Goal: Task Accomplishment & Management: Complete application form

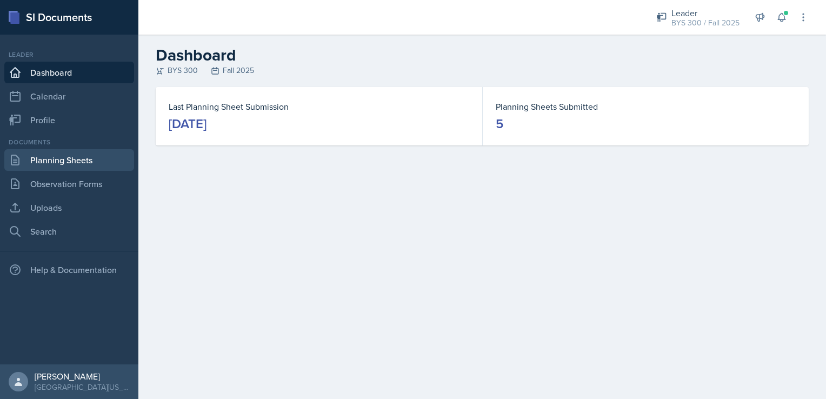
click at [97, 162] on link "Planning Sheets" at bounding box center [69, 160] width 130 height 22
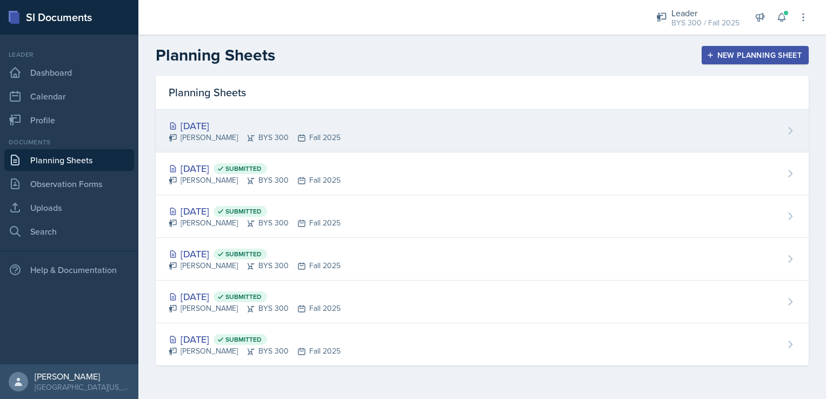
click at [318, 124] on div "[DATE]" at bounding box center [255, 125] width 172 height 15
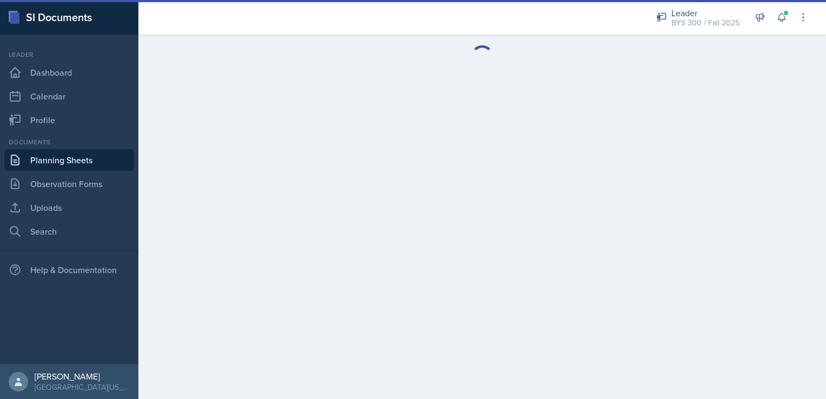
click at [82, 159] on link "Planning Sheets" at bounding box center [69, 160] width 130 height 22
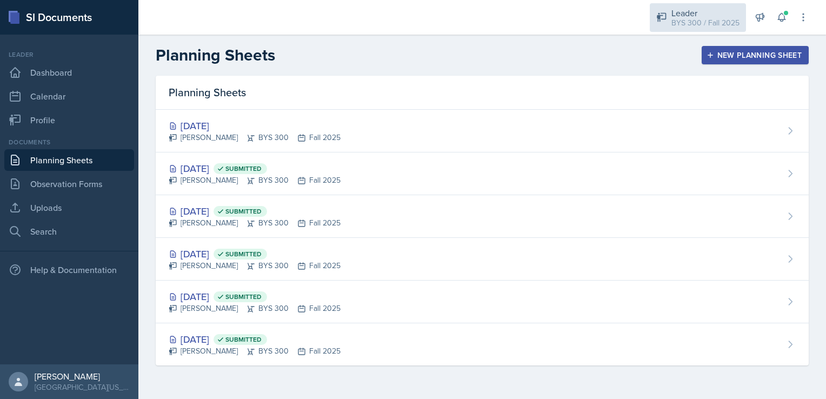
click at [672, 31] on div "Leader BYS 300 / Fall 2025" at bounding box center [697, 17] width 96 height 29
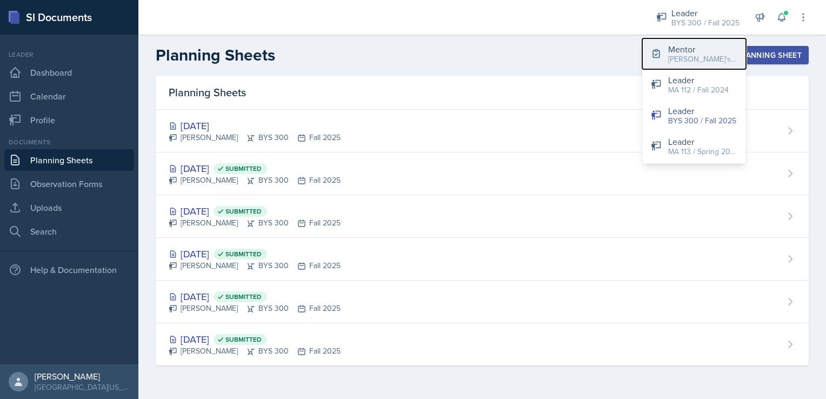
click at [692, 65] on button "Mentor [PERSON_NAME]'s Group / Fall 2025" at bounding box center [694, 53] width 104 height 31
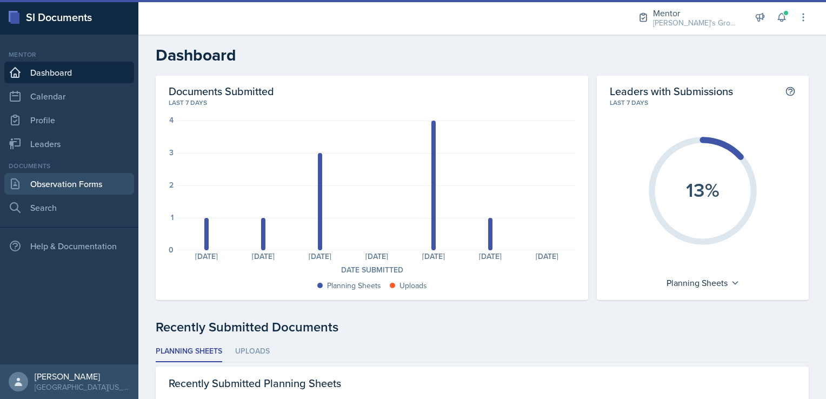
click at [104, 180] on link "Observation Forms" at bounding box center [69, 184] width 130 height 22
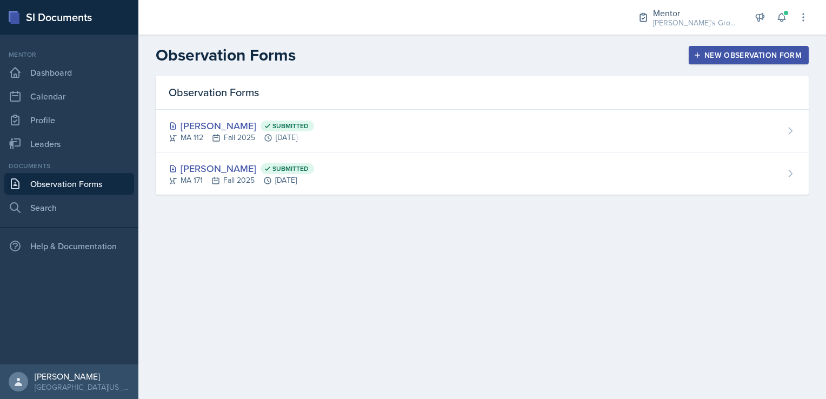
click at [735, 53] on div "New Observation Form" at bounding box center [748, 55] width 106 height 9
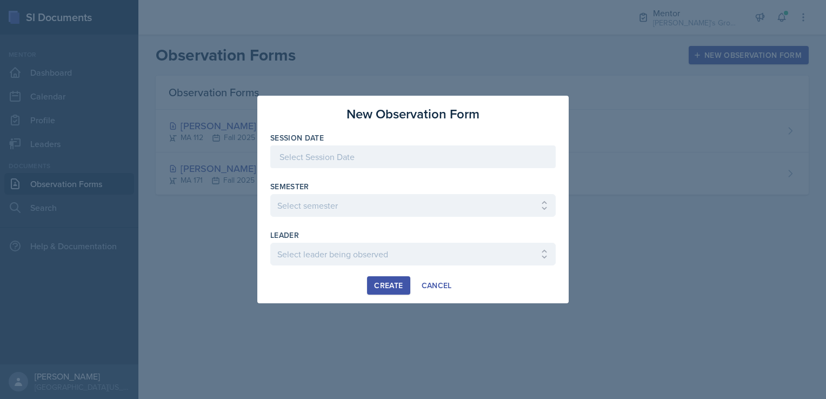
click at [370, 148] on div at bounding box center [412, 156] width 285 height 23
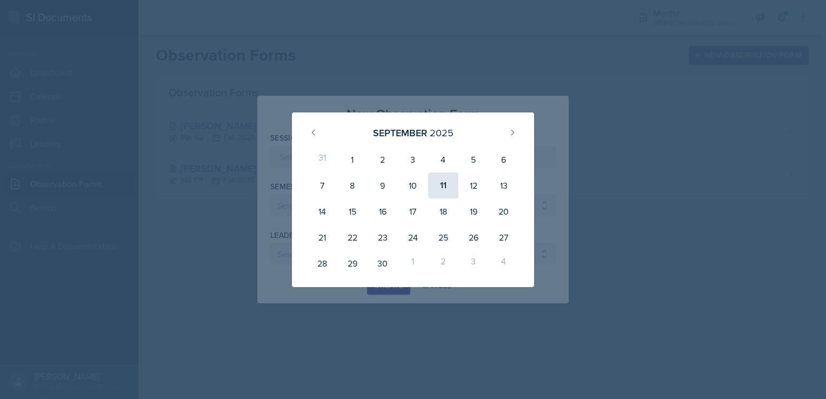
click at [434, 191] on div "11" at bounding box center [443, 185] width 30 height 26
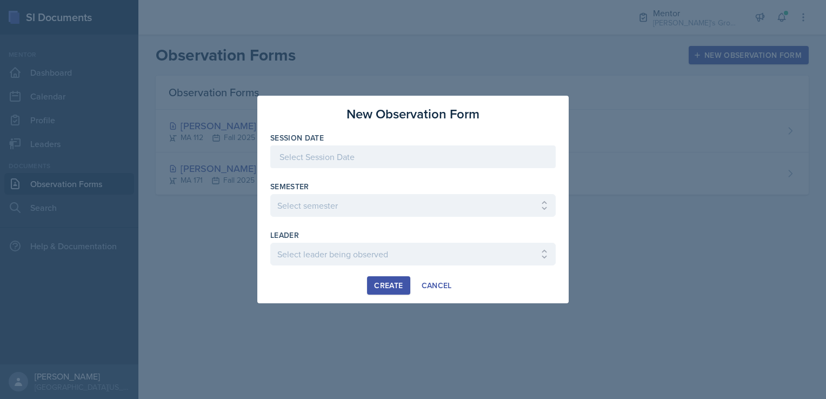
type input "[DATE]"
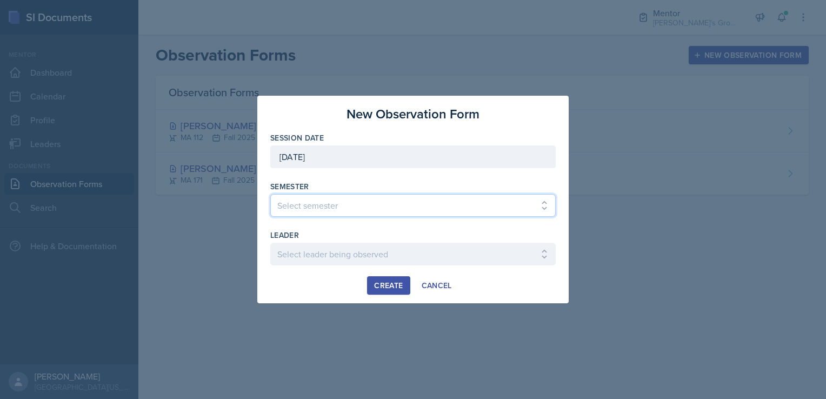
click at [401, 213] on select "Select semester All Fall 2021 Spring 2022 Fall 2022 Fall 2023 Spring 2023 Sprin…" at bounding box center [412, 205] width 285 height 23
select select "19fb88f7-c89b-4031-b5a0-458fd49807a1"
click at [270, 194] on select "Select semester All Fall 2021 Spring 2022 Fall 2022 Fall 2023 Spring 2023 Sprin…" at bounding box center [412, 205] width 285 height 23
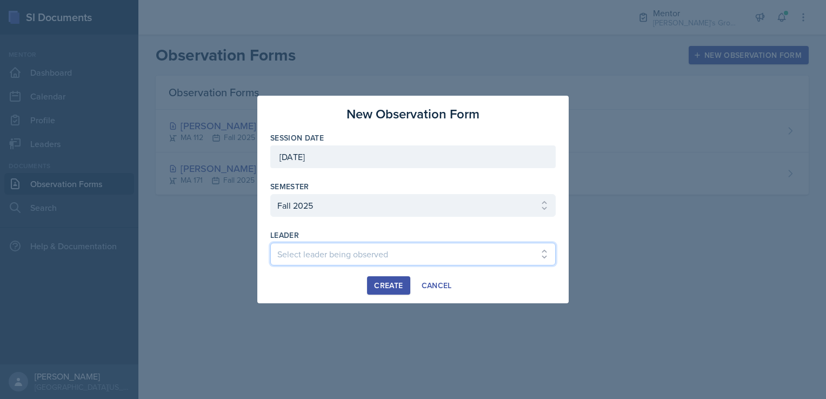
click at [316, 253] on select "Select leader being observed [PERSON_NAME] / MA 172 / [PERSON_NAME]'s Groups [P…" at bounding box center [412, 254] width 285 height 23
select select "1dcf7ab0-230e-432a-a73d-4b15ef69fe91"
click at [270, 243] on select "Select leader being observed [PERSON_NAME] / MA 172 / [PERSON_NAME]'s Groups [P…" at bounding box center [412, 254] width 285 height 23
click at [390, 286] on div "Create" at bounding box center [388, 285] width 29 height 9
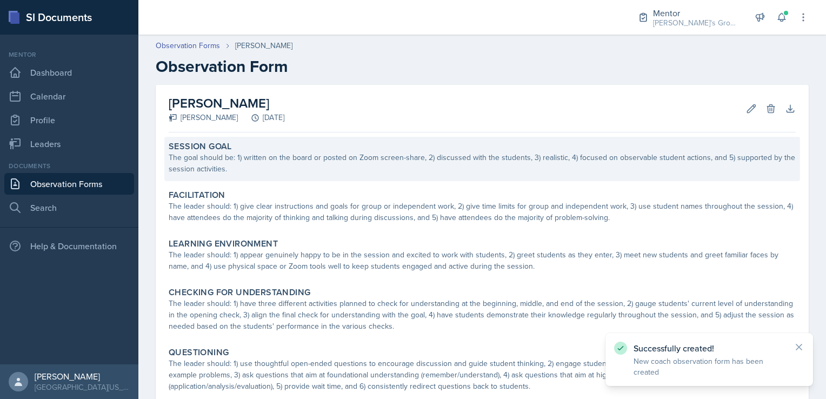
click at [345, 156] on div "The goal should be: 1) written on the board or posted on Zoom screen-share, 2) …" at bounding box center [482, 163] width 627 height 23
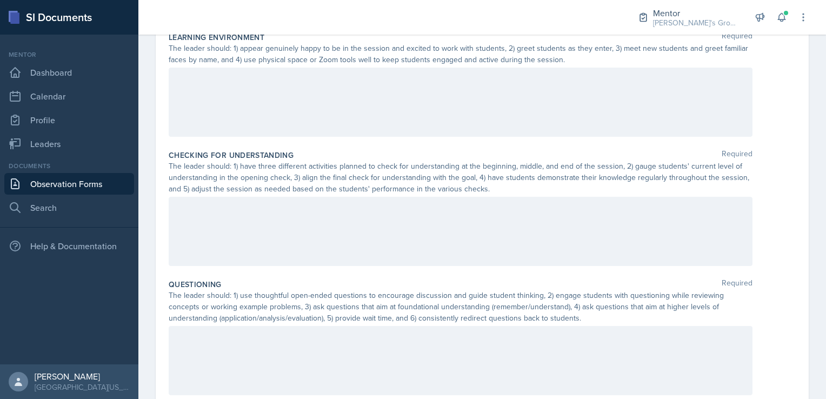
scroll to position [370, 0]
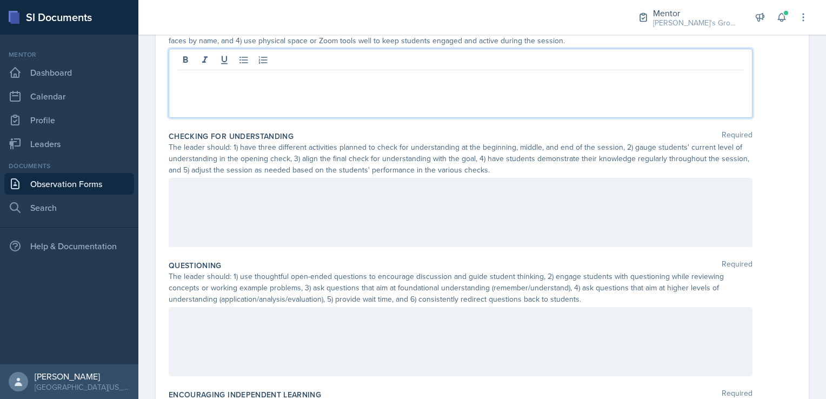
click at [337, 84] on p at bounding box center [460, 78] width 565 height 13
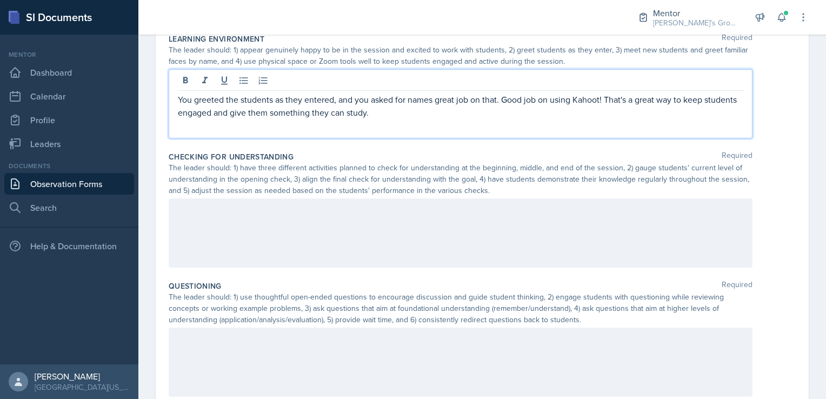
scroll to position [0, 0]
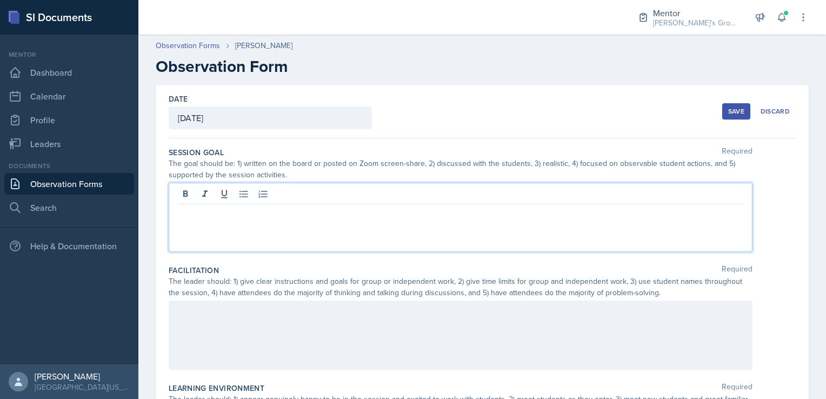
click at [314, 187] on div at bounding box center [461, 217] width 584 height 69
click at [545, 215] on p "Session goal was written on the board, discussed with students, realistic and w…" at bounding box center [460, 212] width 565 height 13
click at [531, 213] on p "Session goal was written on the board, discussed with students, realistic, and …" at bounding box center [460, 212] width 565 height 13
click at [478, 211] on p "Session goal was written on the board, discussed with students, realistic, and …" at bounding box center [460, 212] width 565 height 13
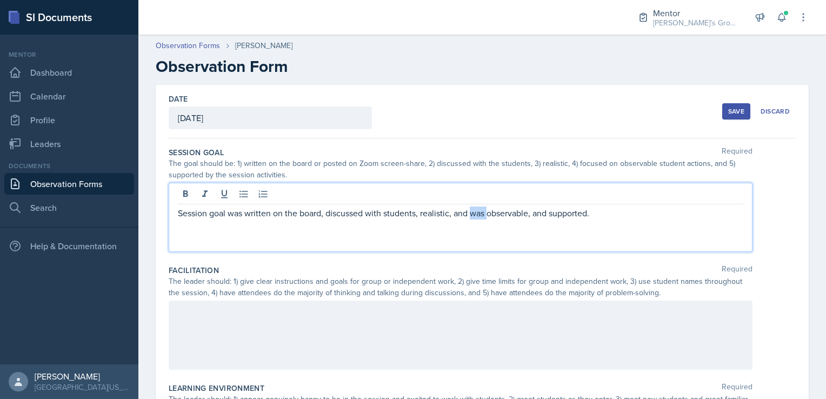
click at [478, 211] on p "Session goal was written on the board, discussed with students, realistic, and …" at bounding box center [460, 212] width 565 height 13
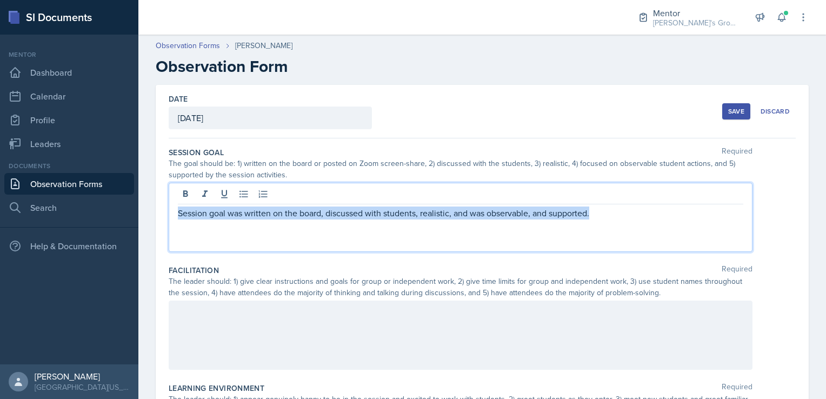
click at [478, 211] on p "Session goal was written on the board, discussed with students, realistic, and …" at bounding box center [460, 212] width 565 height 13
click at [468, 211] on p "Session goal was written on the board, discussed with students, realistic, and …" at bounding box center [460, 212] width 565 height 13
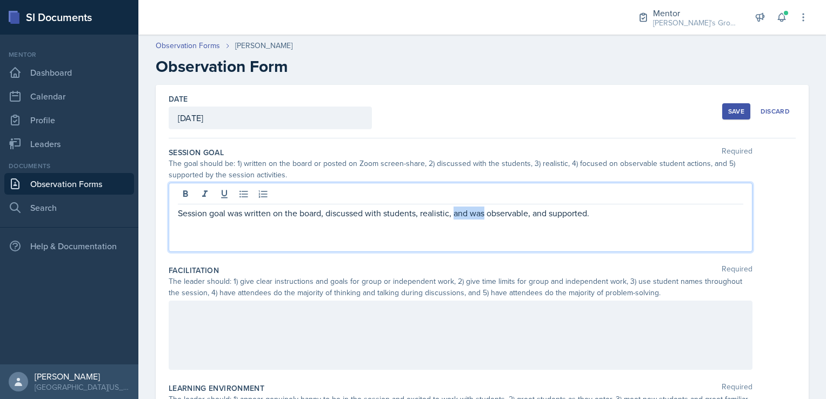
drag, startPoint x: 453, startPoint y: 214, endPoint x: 485, endPoint y: 215, distance: 32.4
click at [485, 215] on p "Session goal was written on the board, discussed with students, realistic, and …" at bounding box center [460, 212] width 565 height 13
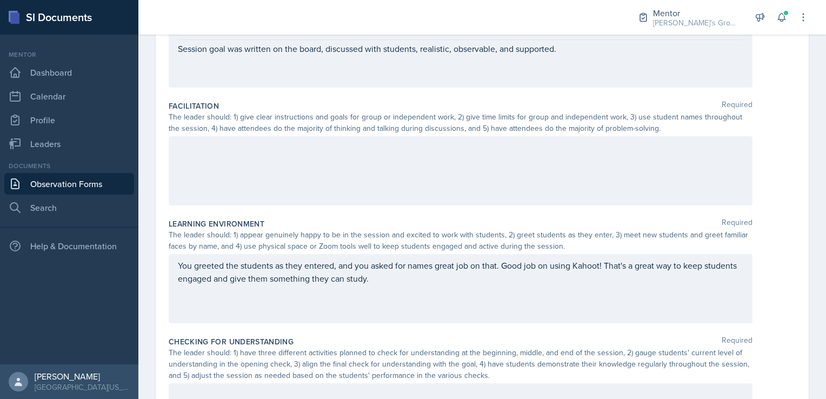
click at [500, 155] on div at bounding box center [461, 170] width 584 height 69
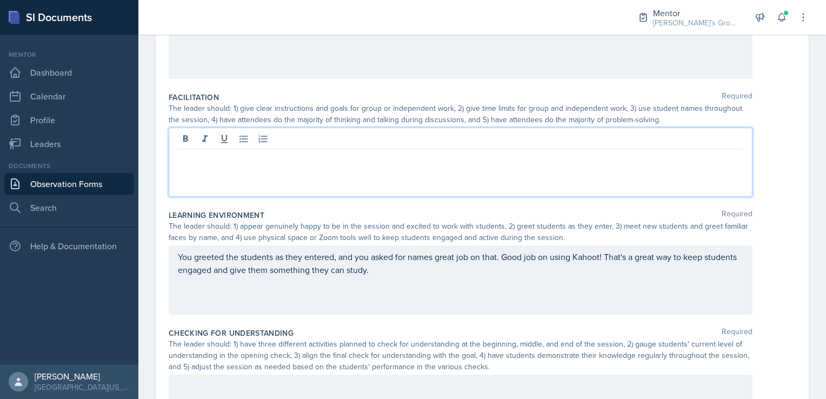
scroll to position [173, 0]
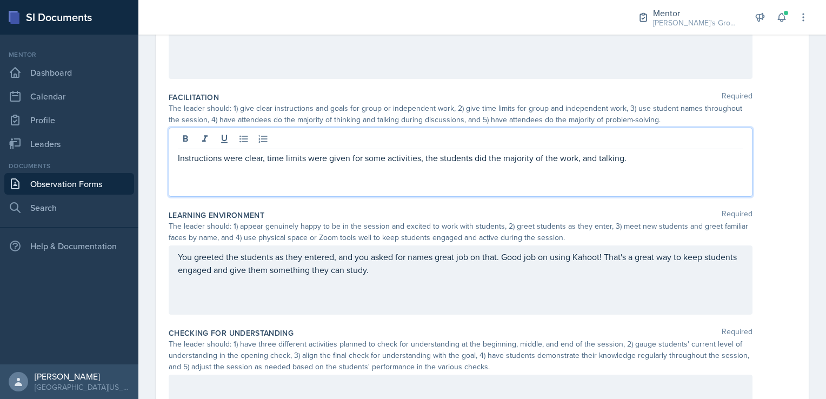
click at [333, 160] on p "Instructions were clear, time limits were given for some activities, the studen…" at bounding box center [460, 157] width 565 height 13
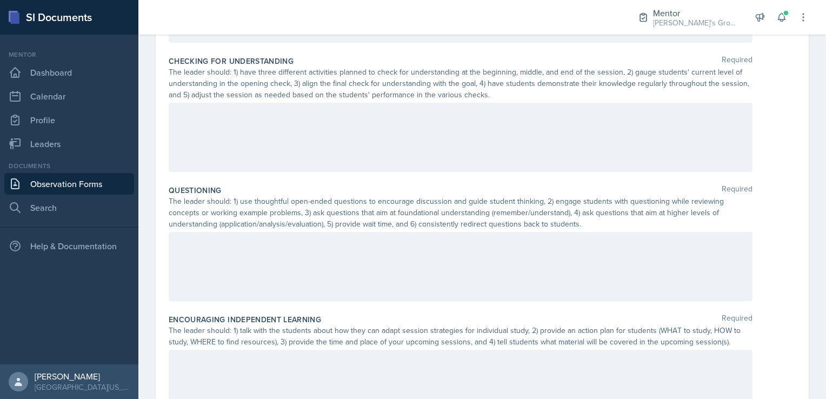
scroll to position [444, 0]
click at [569, 148] on div at bounding box center [461, 138] width 584 height 69
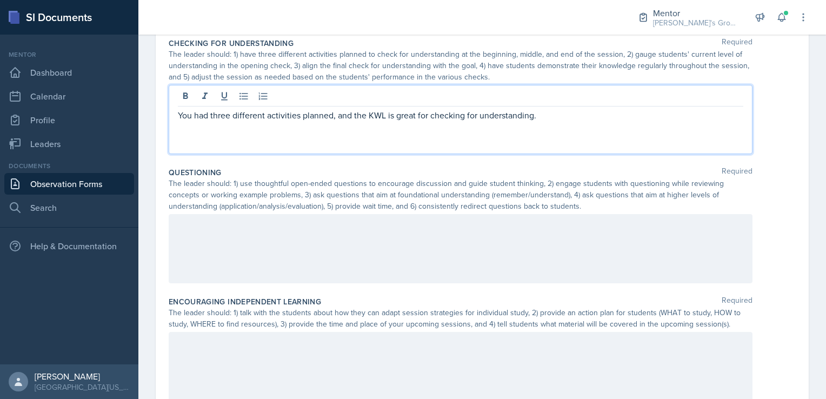
click at [545, 116] on p "You had three different activities planned, and the KWL is great for checking f…" at bounding box center [460, 115] width 565 height 13
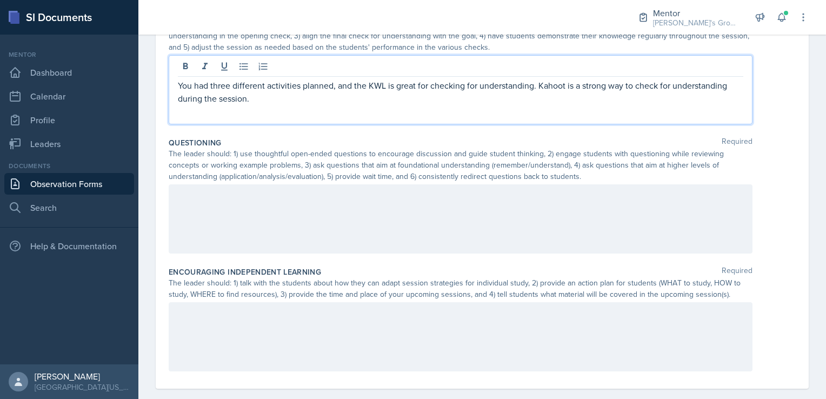
scroll to position [493, 0]
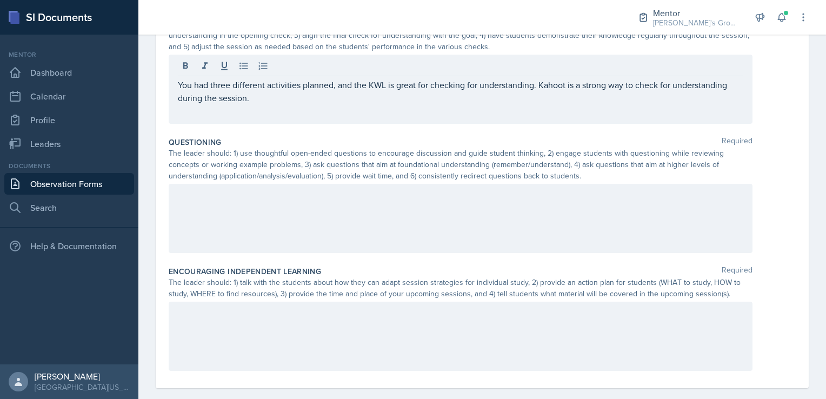
click at [298, 185] on div at bounding box center [461, 218] width 584 height 69
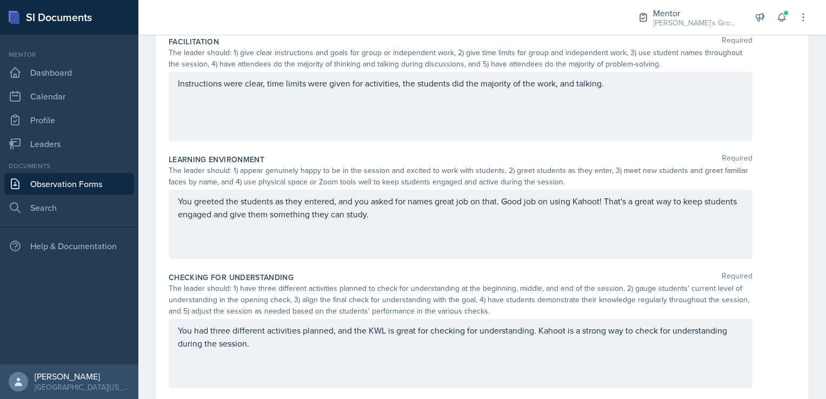
scroll to position [247, 0]
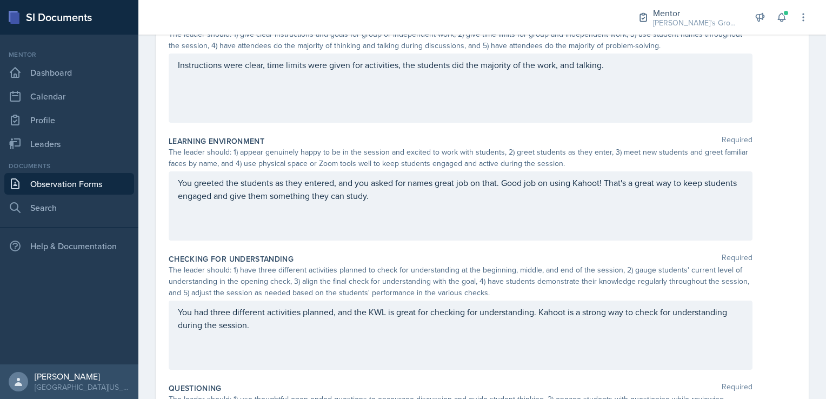
click at [432, 202] on p "You greeted the students as they entered, and you asked for names great job on …" at bounding box center [460, 189] width 565 height 26
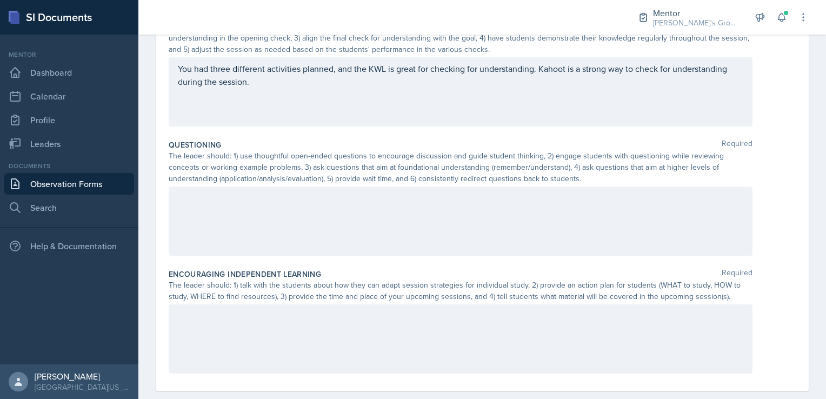
scroll to position [507, 0]
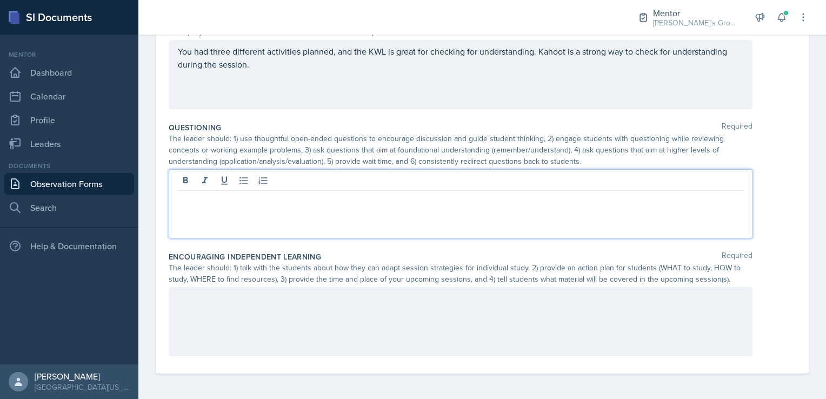
click at [392, 195] on p at bounding box center [460, 199] width 565 height 13
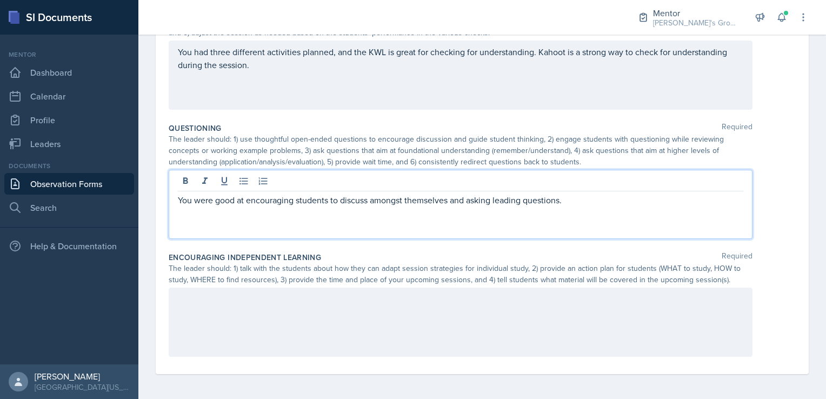
scroll to position [506, 0]
click at [569, 199] on p "You were good at encouraging students to discuss amongst themselves and asking …" at bounding box center [460, 200] width 565 height 13
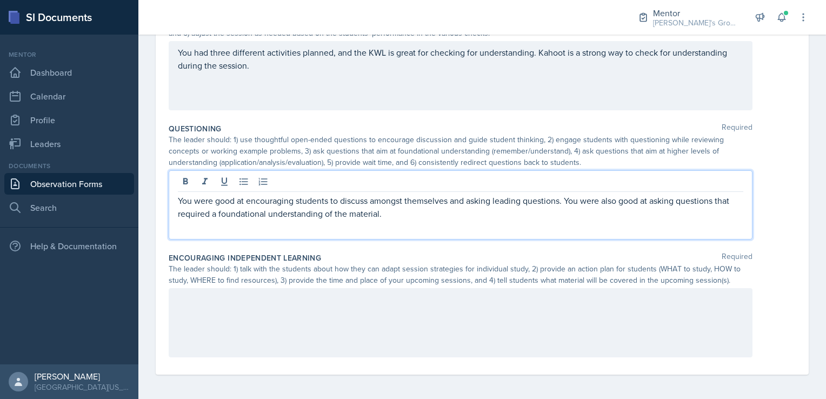
click at [412, 218] on p "You were good at encouraging students to discuss amongst themselves and asking …" at bounding box center [460, 207] width 565 height 26
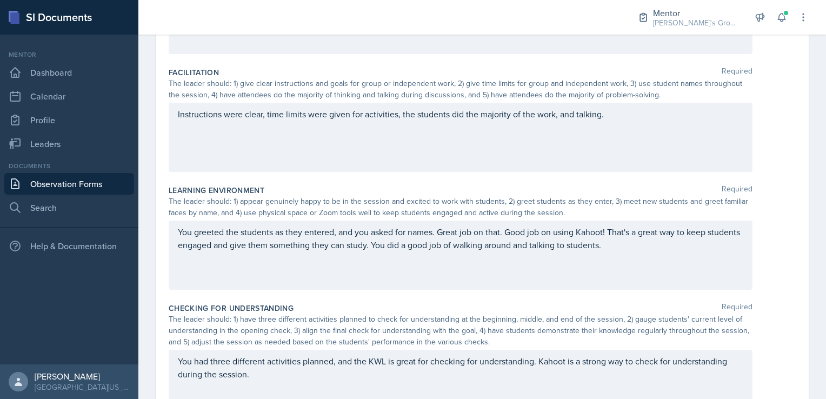
scroll to position [194, 0]
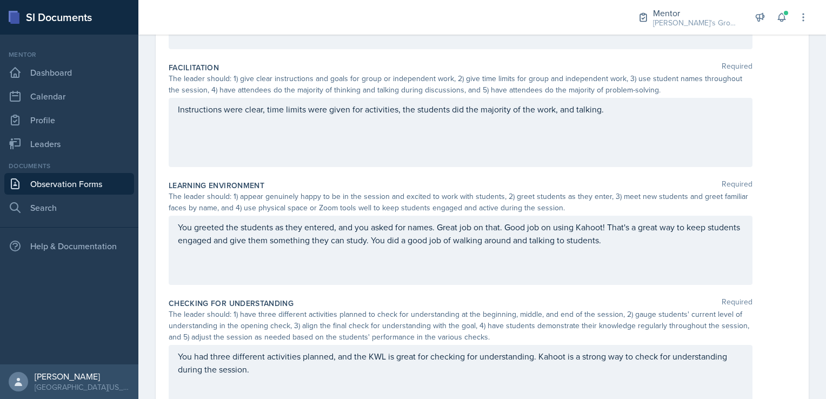
click at [695, 246] on div "You greeted the students as they entered, and you asked for names. Great job on…" at bounding box center [461, 250] width 584 height 69
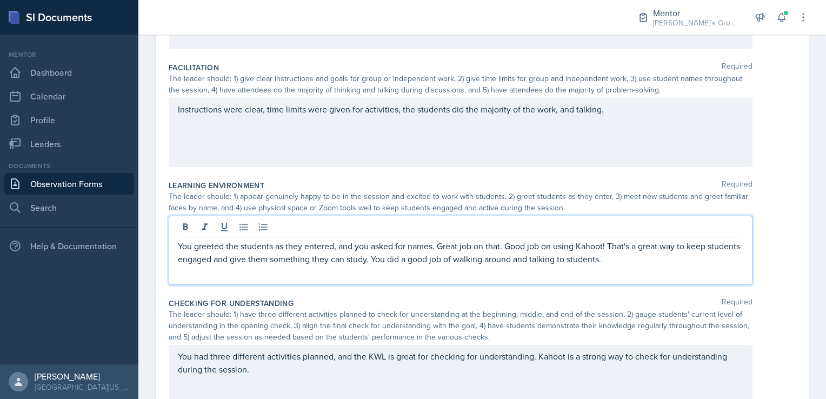
scroll to position [221, 0]
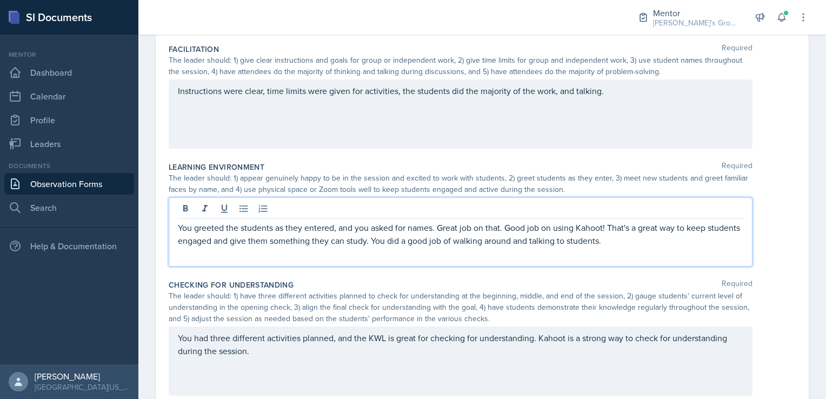
click at [690, 242] on p "You greeted the students as they entered, and you asked for names. Great job on…" at bounding box center [460, 234] width 565 height 26
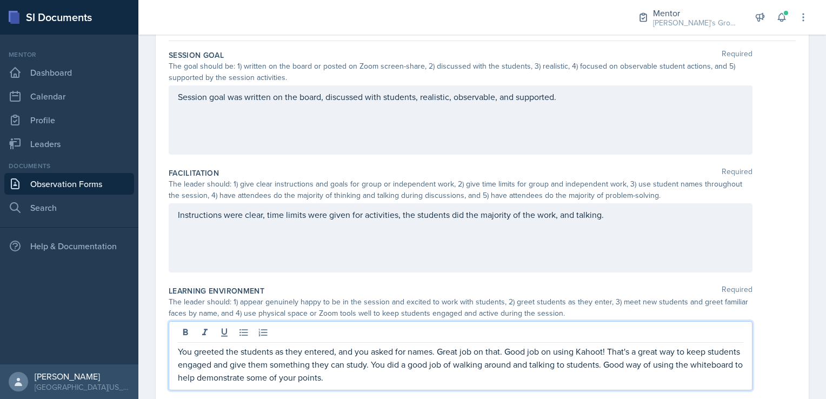
scroll to position [117, 0]
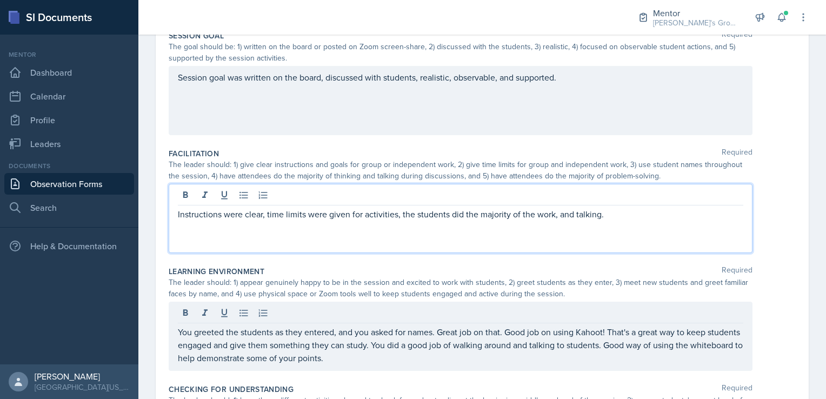
click at [633, 215] on p "Instructions were clear, time limits were given for activities, the students di…" at bounding box center [460, 213] width 565 height 13
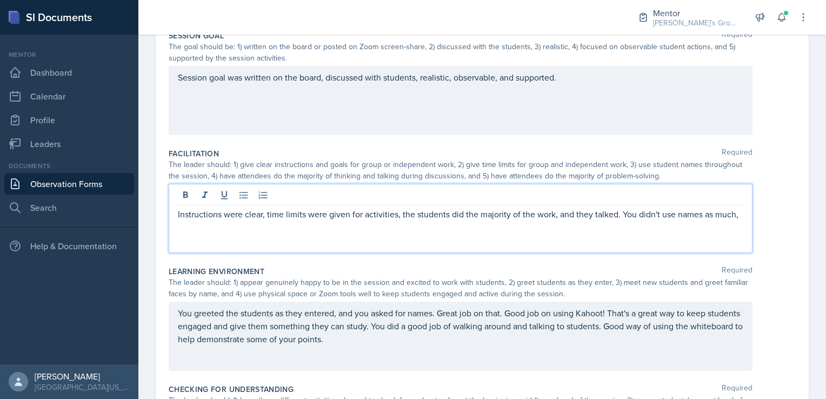
click at [615, 215] on p "Instructions were clear, time limits were given for activities, the students di…" at bounding box center [460, 213] width 565 height 13
click at [454, 229] on p "Instructions were clear, time limits were given for activities, the students di…" at bounding box center [460, 220] width 565 height 26
click at [534, 228] on p "Instructions were clear, time limits were given for activities, the students di…" at bounding box center [460, 220] width 565 height 26
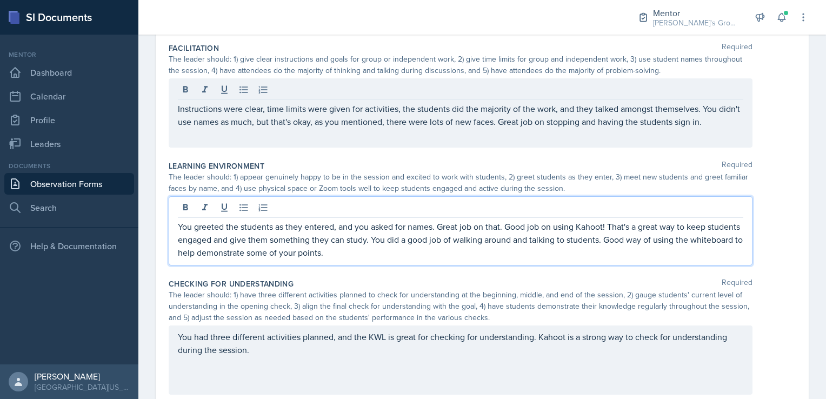
scroll to position [240, 0]
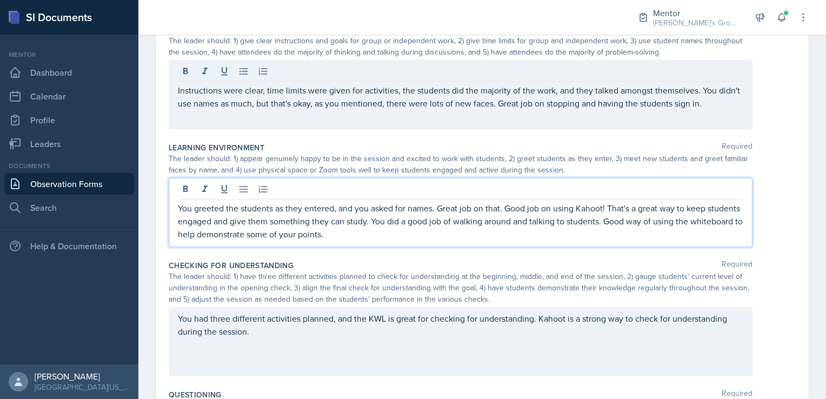
click at [423, 234] on p "You greeted the students as they entered, and you asked for names. Great job on…" at bounding box center [460, 221] width 565 height 39
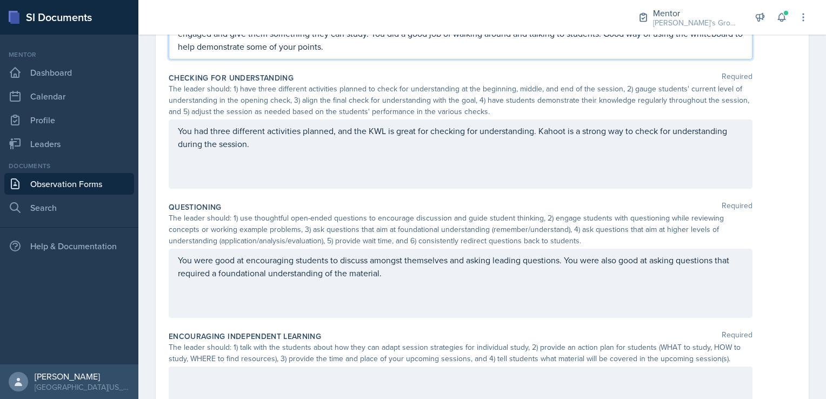
scroll to position [446, 0]
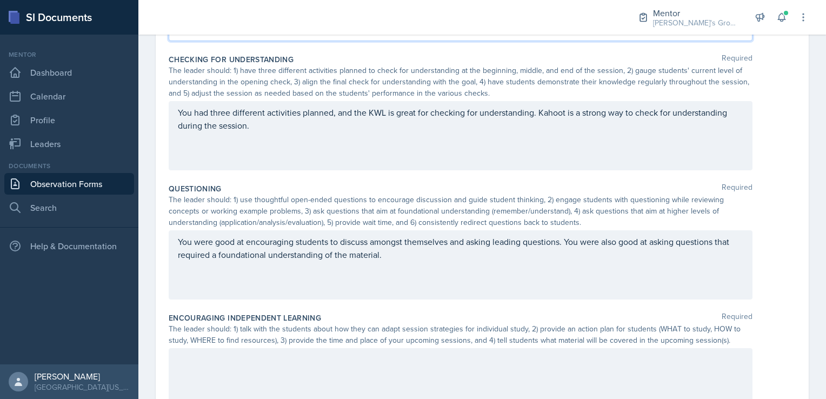
click at [319, 132] on p "You had three different activities planned, and the KWL is great for checking f…" at bounding box center [460, 119] width 565 height 26
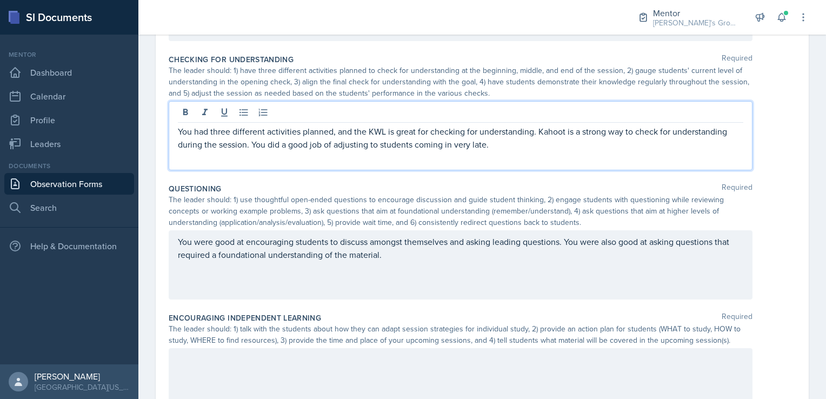
scroll to position [507, 0]
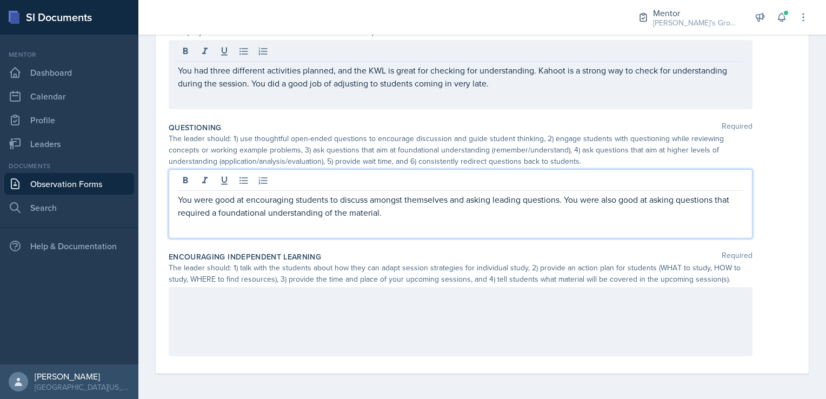
click at [460, 197] on p "You were good at encouraging students to discuss amongst themselves and asking …" at bounding box center [460, 206] width 565 height 26
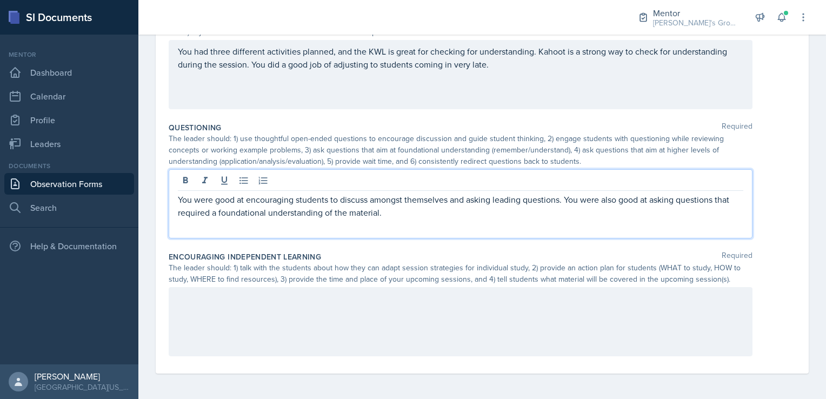
click at [437, 209] on p "You were good at encouraging students to discuss amongst themselves and asking …" at bounding box center [460, 206] width 565 height 26
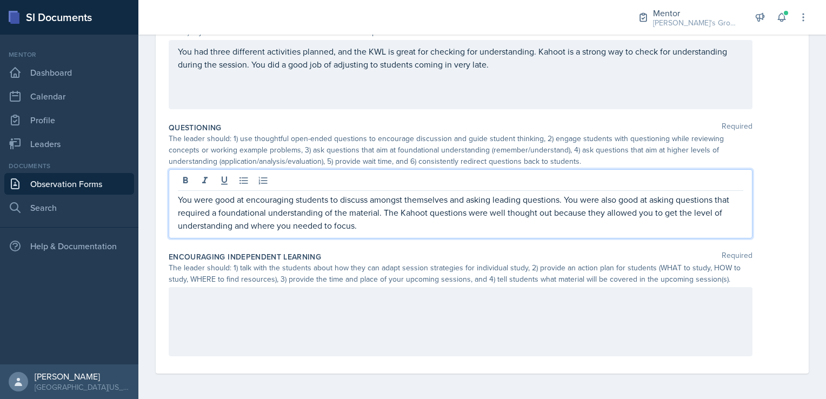
click at [400, 226] on p "You were good at encouraging students to discuss amongst themselves and asking …" at bounding box center [460, 212] width 565 height 39
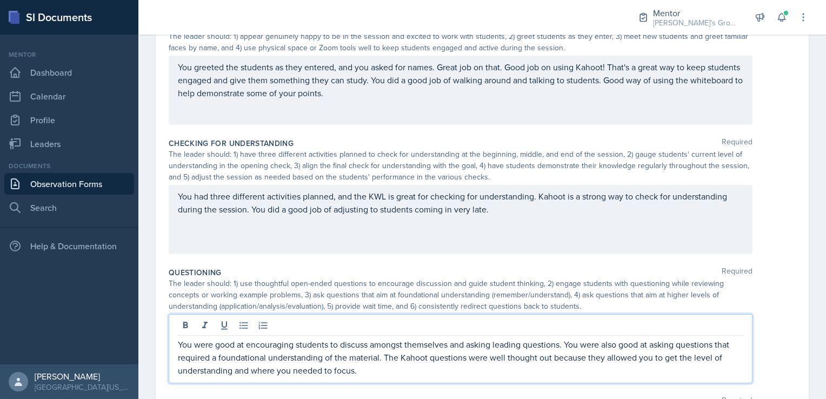
scroll to position [381, 0]
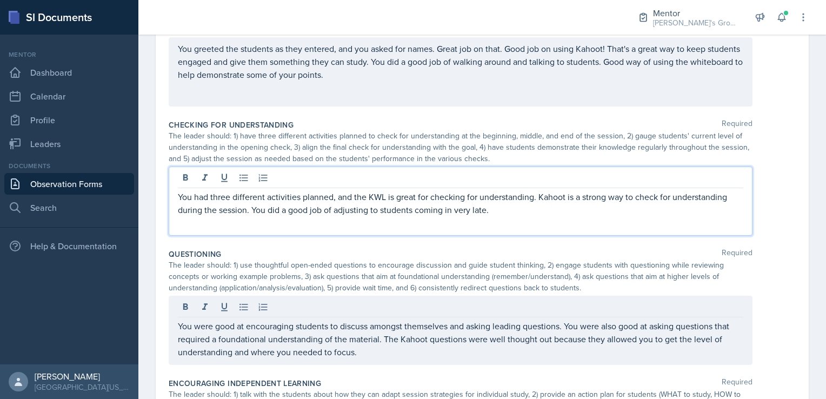
click at [503, 209] on p "You had three different activities planned, and the KWL is great for checking f…" at bounding box center [460, 203] width 565 height 26
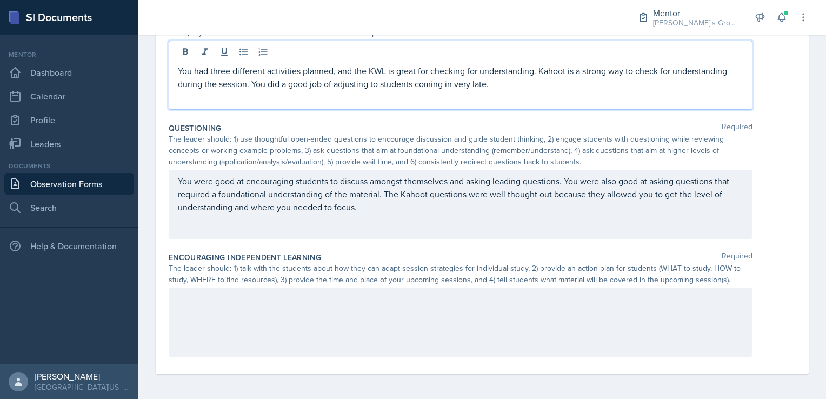
scroll to position [507, 0]
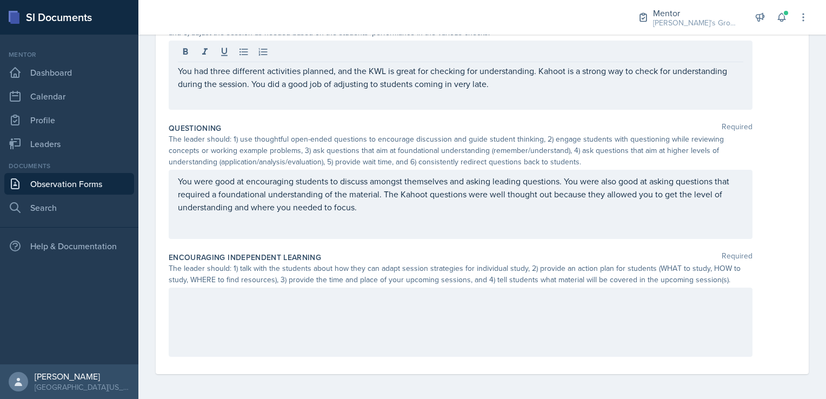
click at [440, 218] on div "You were good at encouraging students to discuss amongst themselves and asking …" at bounding box center [461, 204] width 584 height 69
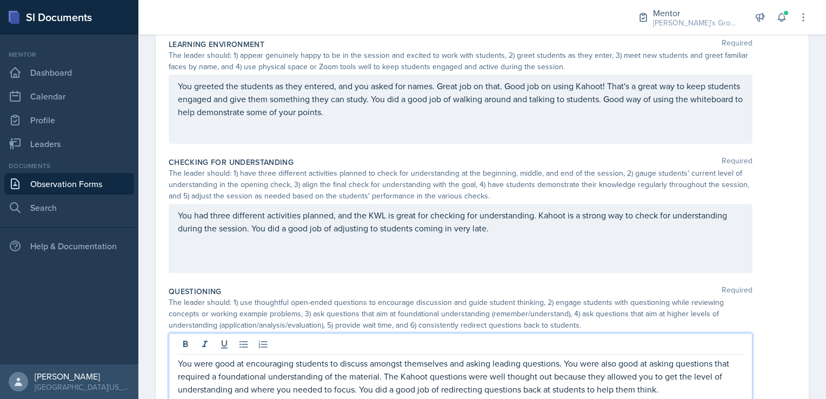
scroll to position [363, 0]
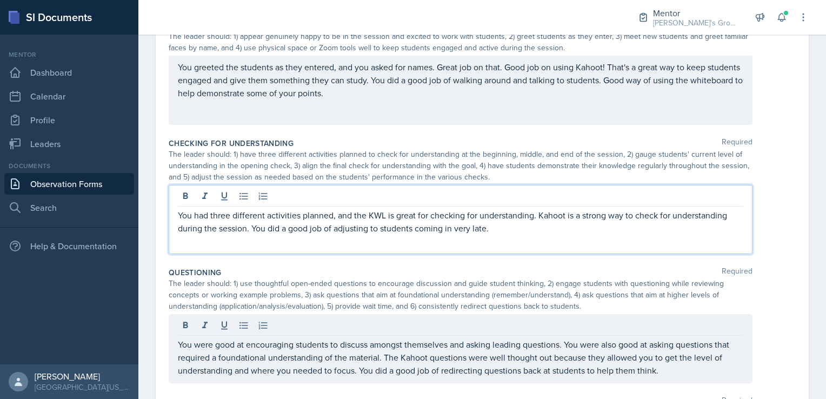
click at [530, 226] on p "You had three different activities planned, and the KWL is great for checking f…" at bounding box center [460, 222] width 565 height 26
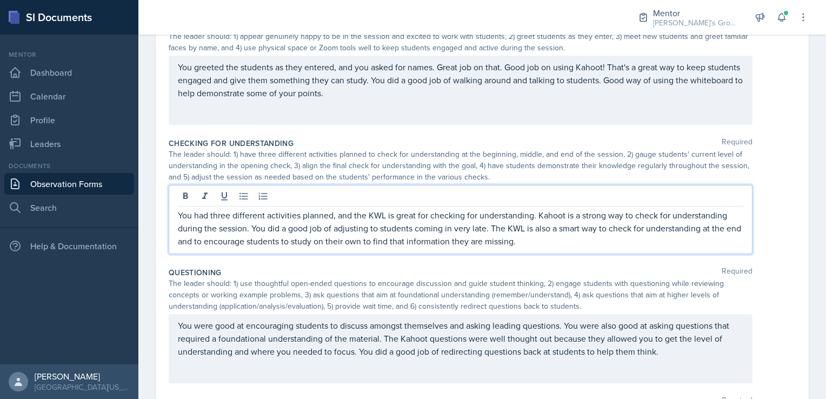
scroll to position [507, 0]
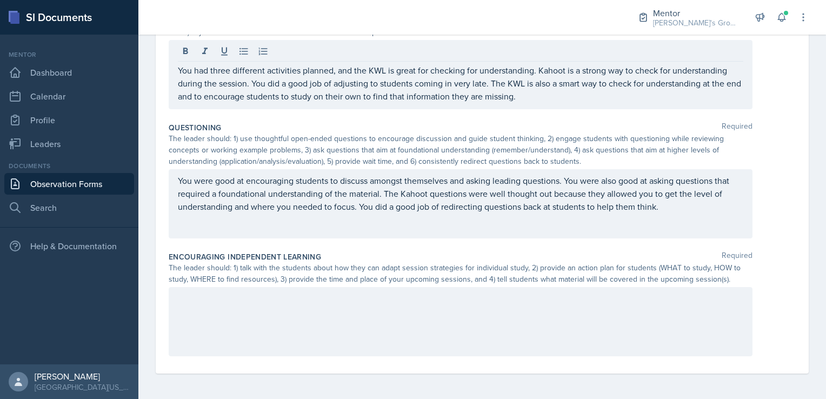
click at [746, 193] on div "You were good at encouraging students to discuss amongst themselves and asking …" at bounding box center [482, 203] width 627 height 69
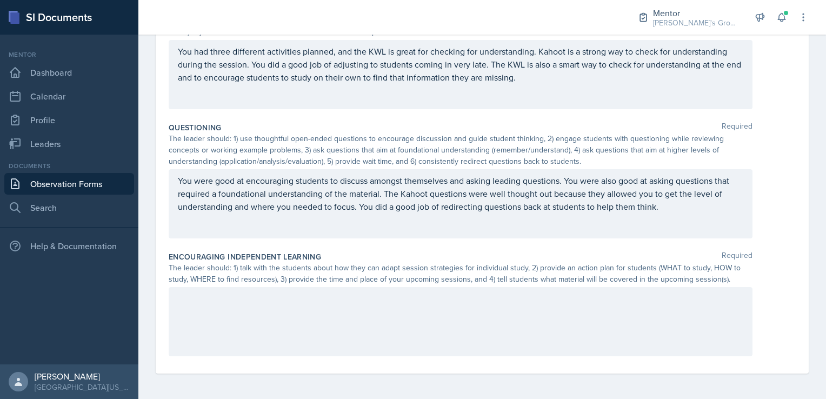
click at [516, 327] on div at bounding box center [461, 321] width 584 height 69
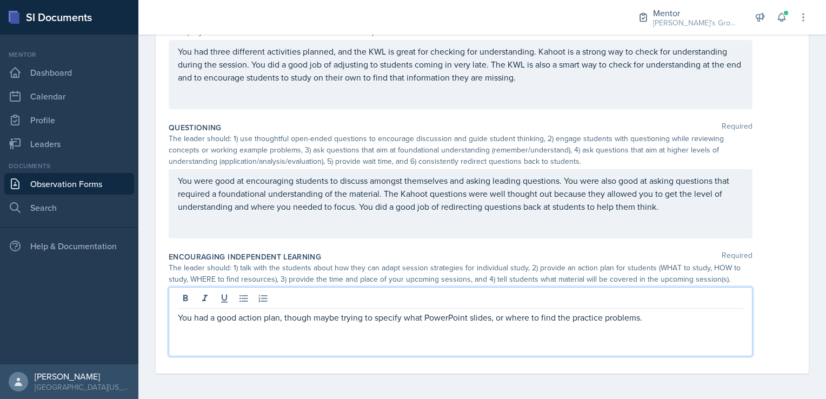
click at [656, 317] on p "You had a good action plan, though maybe trying to specify what PowerPoint slid…" at bounding box center [460, 317] width 565 height 13
click at [260, 334] on p "You had a good action plan, though maybe trying to specify what PowerPoint slid…" at bounding box center [460, 324] width 565 height 26
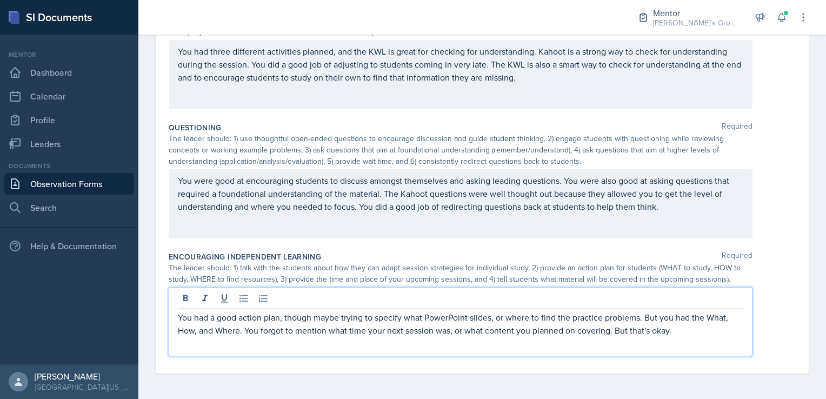
click at [688, 331] on p "You had a good action plan, though maybe trying to specify what PowerPoint slid…" at bounding box center [460, 324] width 565 height 26
click at [237, 345] on p "You had a good action plan, though maybe trying to specify what PowerPoint slid…" at bounding box center [460, 330] width 565 height 39
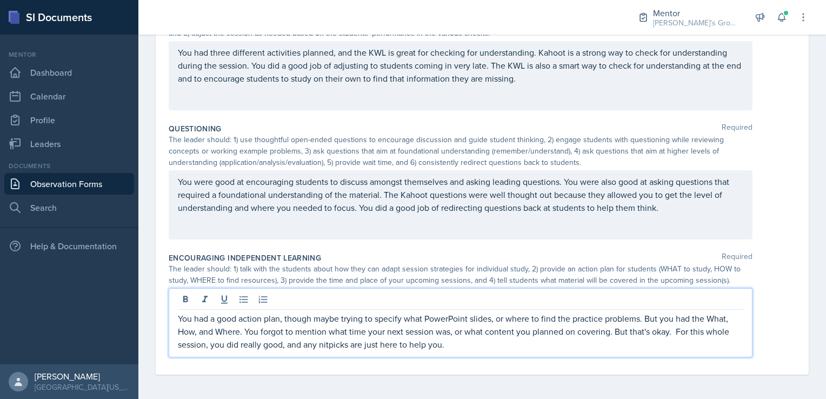
scroll to position [507, 0]
click at [486, 340] on p "You had a good action plan, though maybe trying to specify what PowerPoint slid…" at bounding box center [460, 330] width 565 height 39
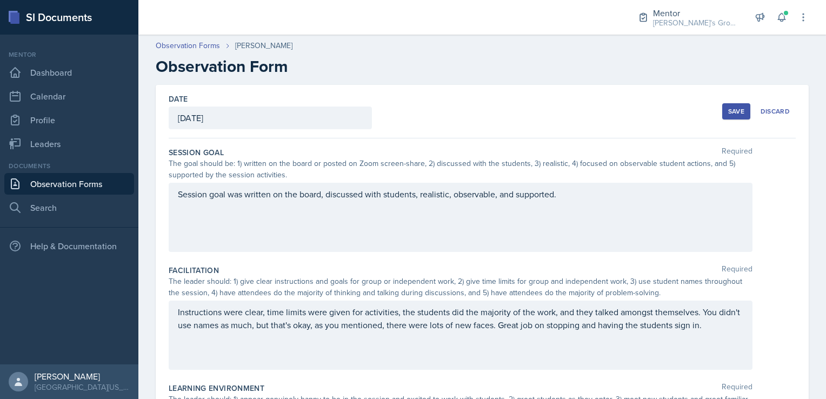
click at [728, 115] on div "Save" at bounding box center [736, 111] width 16 height 9
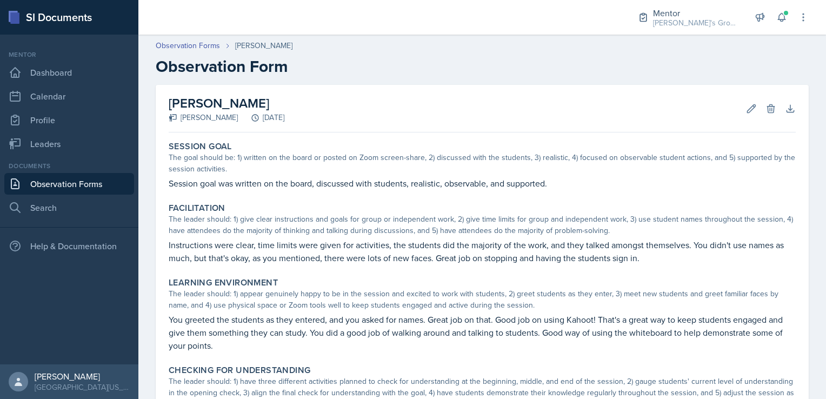
scroll to position [312, 0]
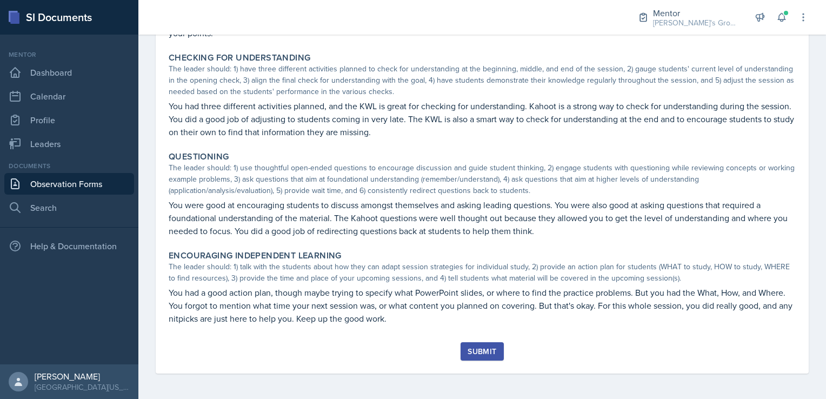
click at [475, 350] on div "Submit" at bounding box center [481, 351] width 29 height 9
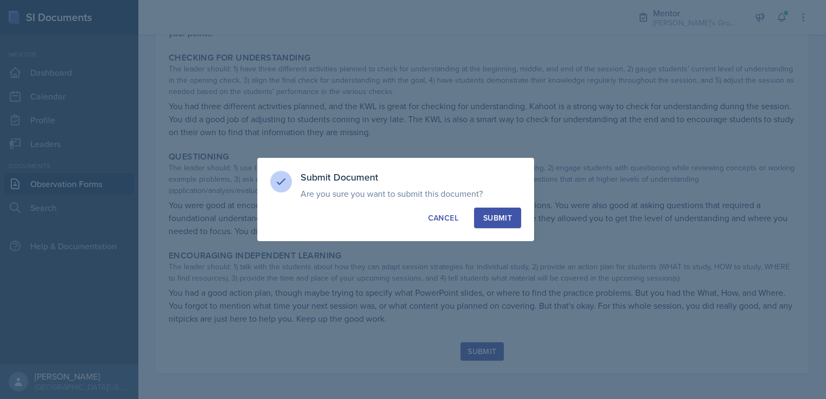
click at [507, 234] on div "Submit Document Are you sure you want to submit this document? This document wi…" at bounding box center [395, 199] width 277 height 83
click at [504, 226] on button "Submit" at bounding box center [497, 217] width 47 height 21
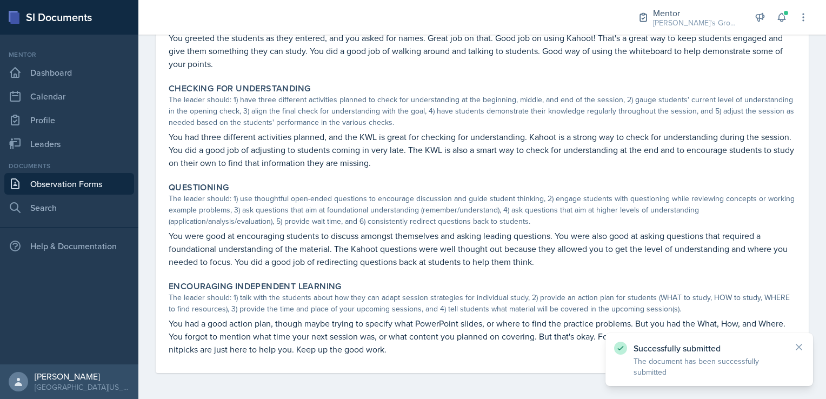
scroll to position [281, 0]
